Goal: Task Accomplishment & Management: Use online tool/utility

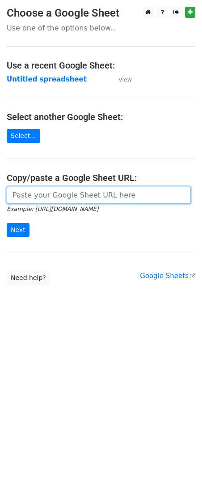
click at [64, 193] on input "url" at bounding box center [99, 195] width 184 height 17
paste input "[URL][DOMAIN_NAME]"
type input "[URL][DOMAIN_NAME]"
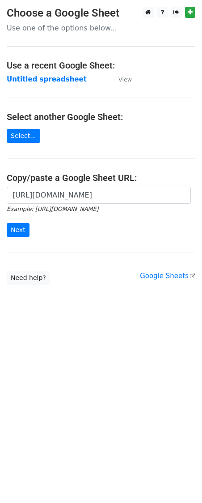
scroll to position [0, 0]
click at [19, 238] on div "[URL][DOMAIN_NAME] Example: [URL][DOMAIN_NAME] Next" at bounding box center [101, 216] width 202 height 59
click at [16, 232] on input "Next" at bounding box center [18, 230] width 23 height 14
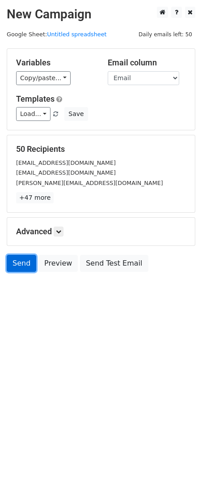
click at [16, 258] on link "Send" at bounding box center [22, 263] width 30 height 17
click at [23, 267] on link "Send" at bounding box center [22, 263] width 30 height 17
click at [19, 271] on link "Send" at bounding box center [22, 263] width 30 height 17
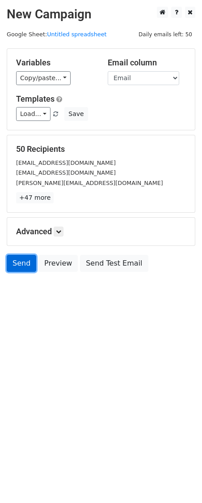
click at [19, 271] on link "Send" at bounding box center [22, 263] width 30 height 17
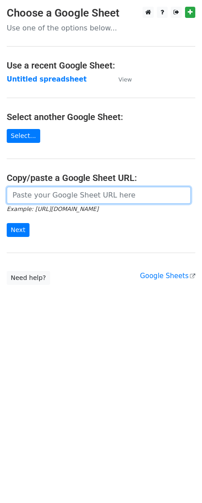
click at [44, 194] on input "url" at bounding box center [99, 195] width 184 height 17
paste input "[URL][DOMAIN_NAME]"
type input "[URL][DOMAIN_NAME]"
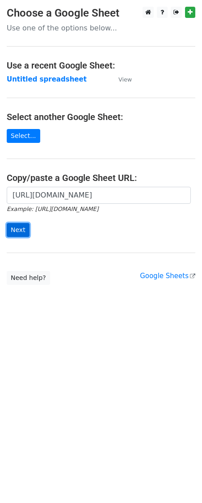
click at [12, 233] on input "Next" at bounding box center [18, 230] width 23 height 14
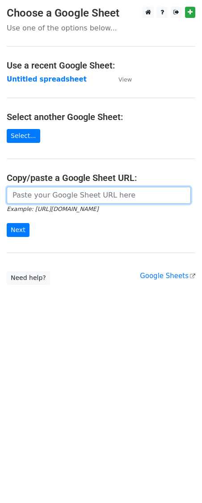
click at [39, 204] on input "url" at bounding box center [99, 195] width 184 height 17
paste input "https://docs.google.com/spreadsheets/d/1GNGXe5sjkjB2FEsww6HN7ZjyIhFa51NleFqnIFz…"
type input "https://docs.google.com/spreadsheets/d/1GNGXe5sjkjB2FEsww6HN7ZjyIhFa51NleFqnIFz…"
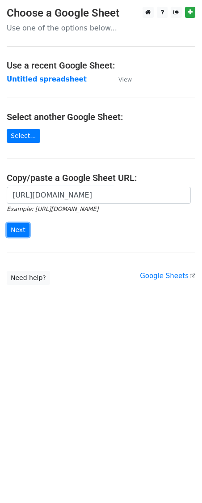
drag, startPoint x: 27, startPoint y: 229, endPoint x: 3, endPoint y: 249, distance: 31.8
click at [24, 231] on input "Next" at bounding box center [18, 230] width 23 height 14
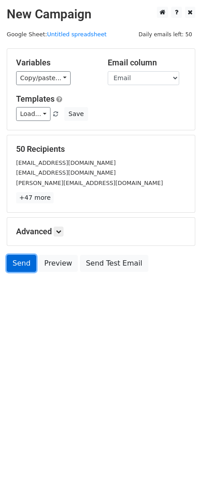
click at [29, 262] on link "Send" at bounding box center [22, 263] width 30 height 17
click at [21, 273] on div "Send Preview Send Test Email" at bounding box center [101, 265] width 202 height 21
click at [12, 270] on link "Send" at bounding box center [22, 263] width 30 height 17
